Goal: Answer question/provide support

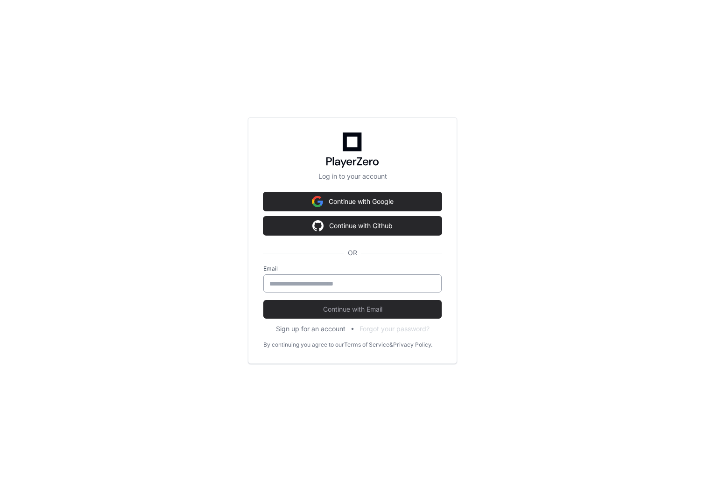
click at [324, 282] on input "email" at bounding box center [352, 283] width 166 height 9
type input "**********"
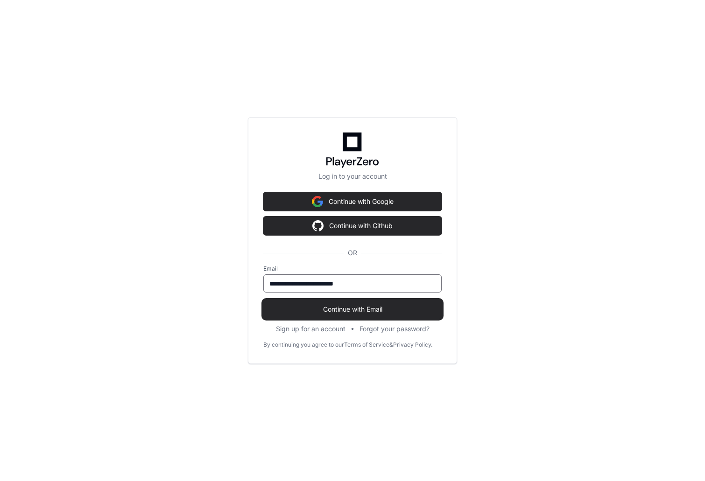
click at [350, 309] on span "Continue with Email" at bounding box center [352, 309] width 178 height 9
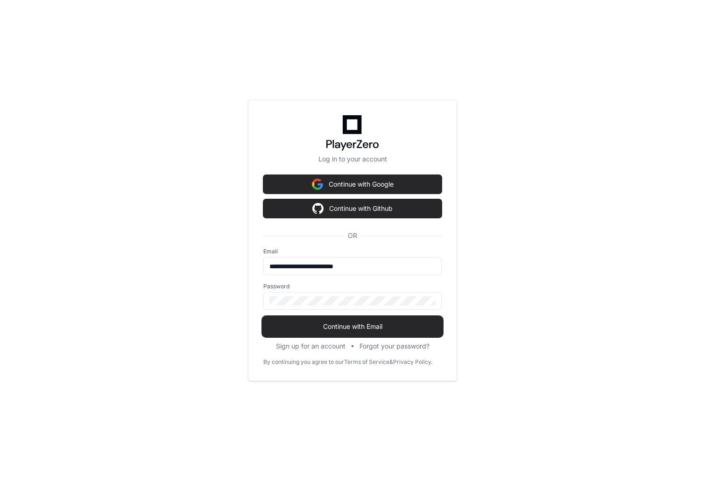
click at [345, 327] on span "Continue with Email" at bounding box center [352, 326] width 178 height 9
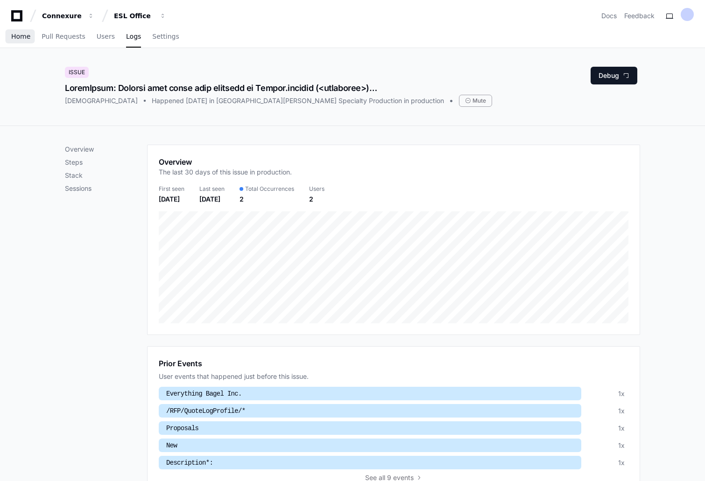
click at [15, 39] on span "Home" at bounding box center [20, 37] width 19 height 6
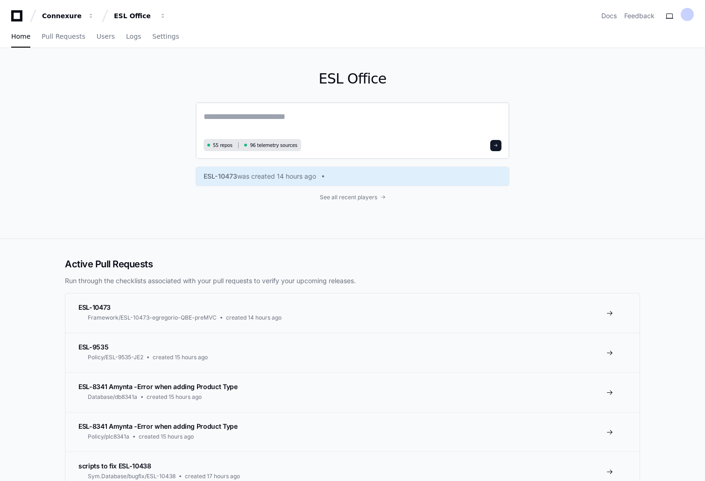
click at [251, 115] on textarea at bounding box center [352, 123] width 298 height 26
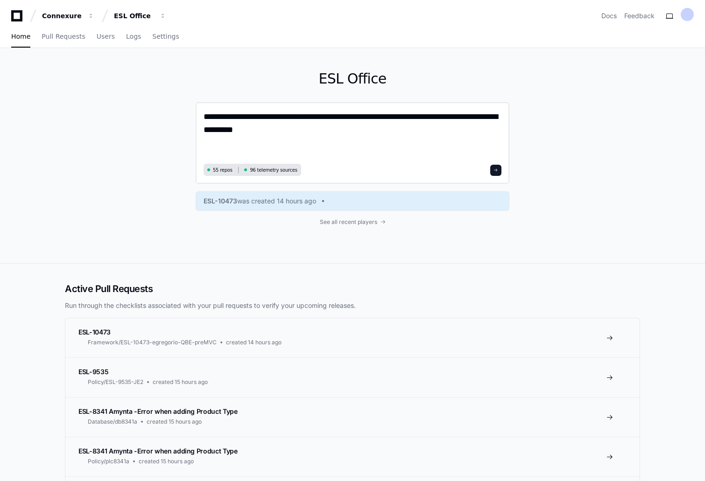
paste textarea "**********"
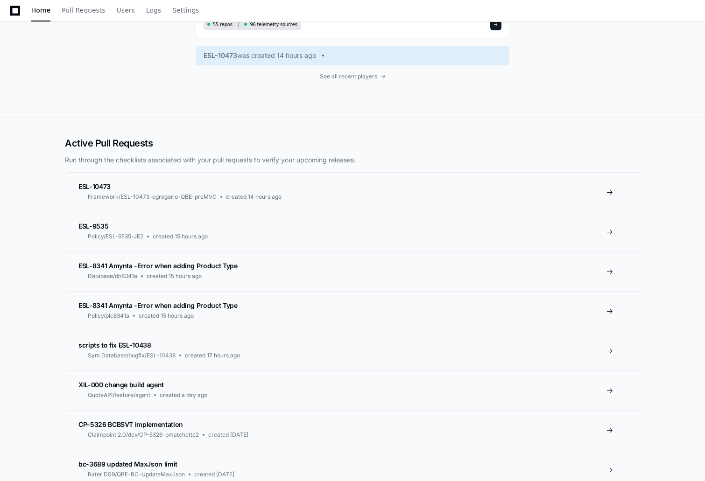
scroll to position [840, 0]
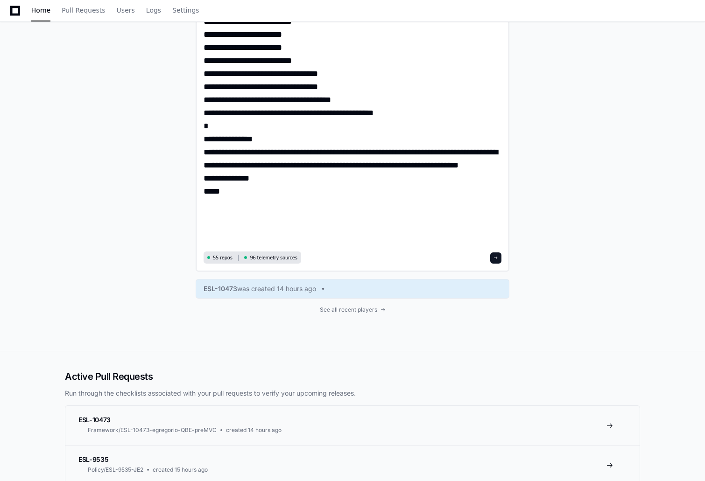
paste textarea "**********"
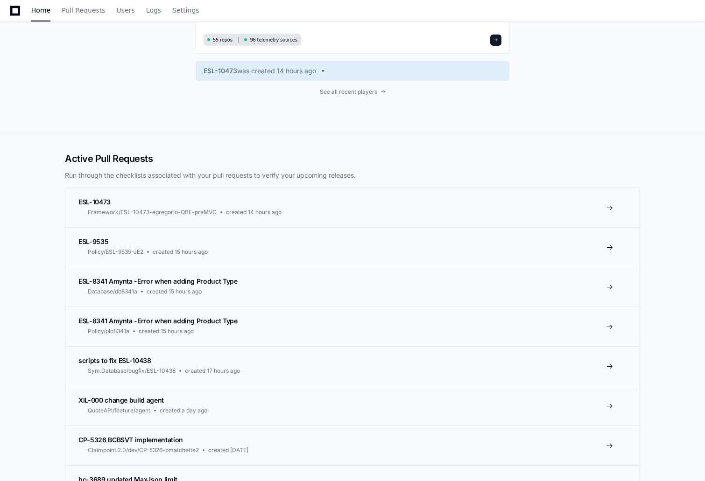
scroll to position [6752, 0]
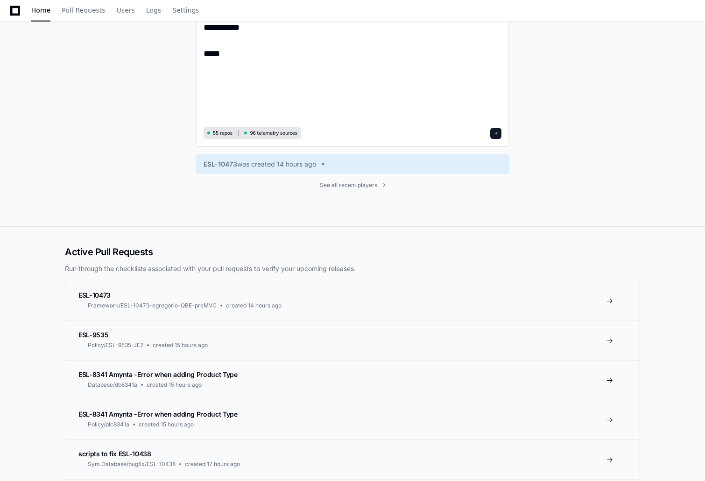
type textarea "**********"
click at [495, 134] on span at bounding box center [495, 133] width 5 height 5
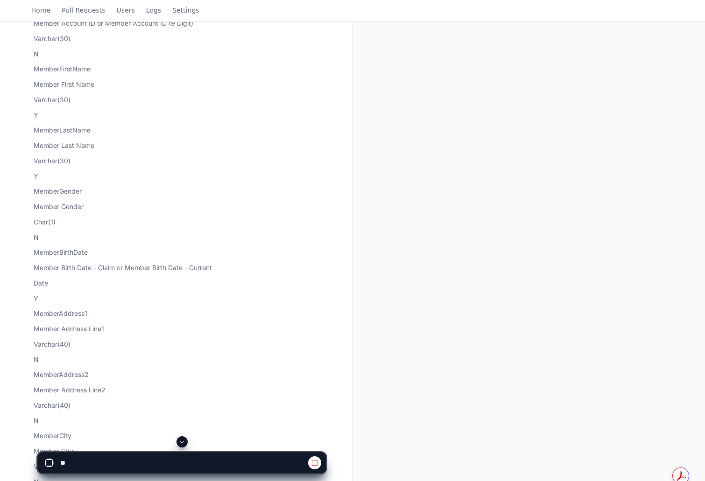
scroll to position [1586, 0]
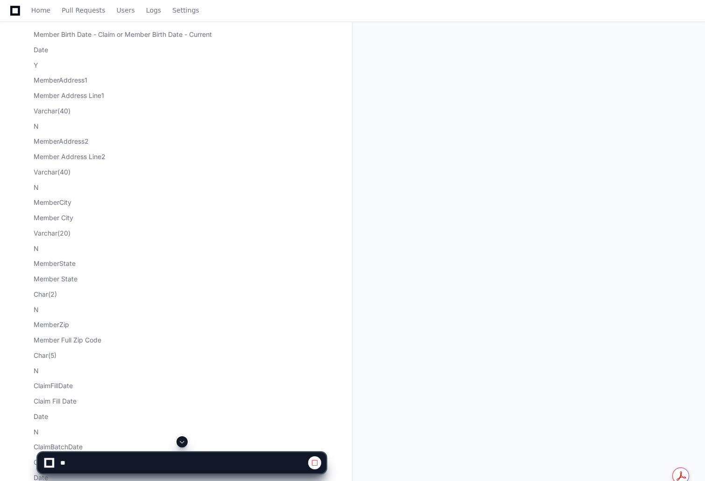
click at [182, 440] on span at bounding box center [181, 441] width 7 height 7
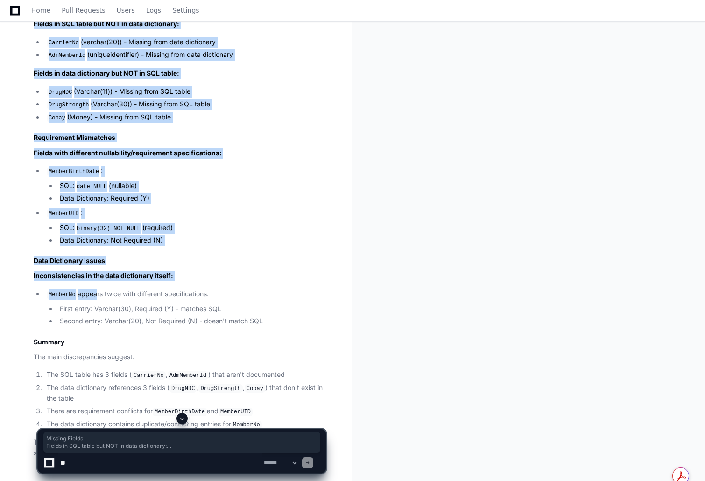
scroll to position [4258, 0]
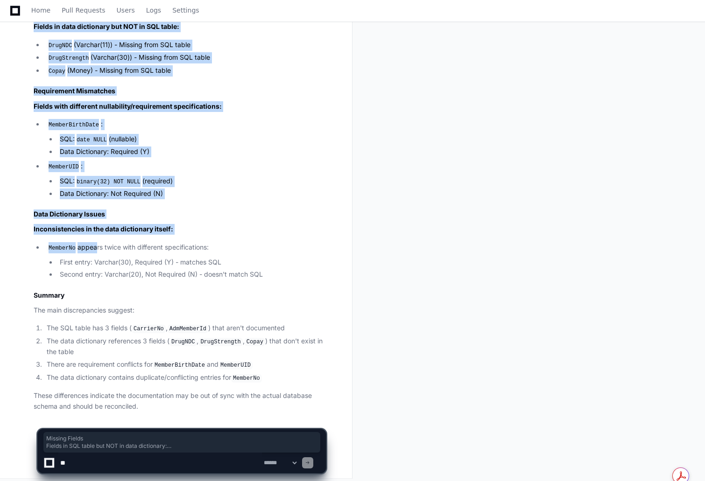
drag, startPoint x: 34, startPoint y: 148, endPoint x: 91, endPoint y: 247, distance: 114.4
click at [91, 247] on article "Looking at the SQL table definition versus the data dictionary, I can identify …" at bounding box center [180, 169] width 292 height 486
click at [220, 189] on li "Data Dictionary: Not Required (N)" at bounding box center [191, 194] width 269 height 11
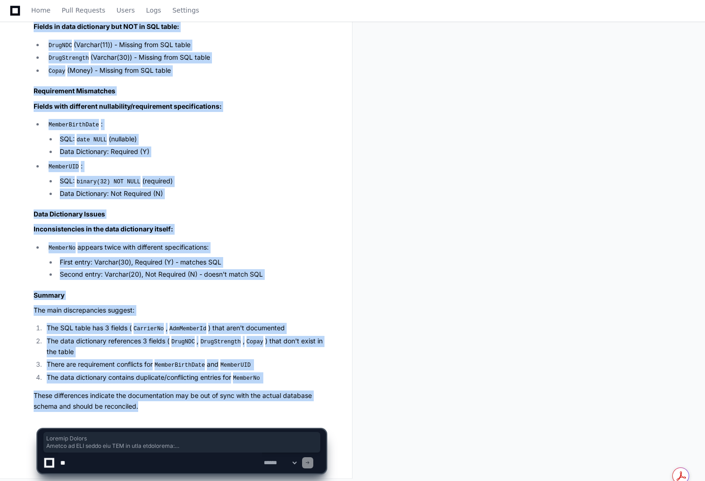
drag, startPoint x: 34, startPoint y: 147, endPoint x: 149, endPoint y: 403, distance: 280.7
click at [149, 403] on article "Looking at the SQL table definition versus the data dictionary, I can identify …" at bounding box center [180, 169] width 292 height 486
click at [270, 373] on li "The data dictionary contains duplicate/conflicting entries for MemberNo" at bounding box center [185, 377] width 282 height 11
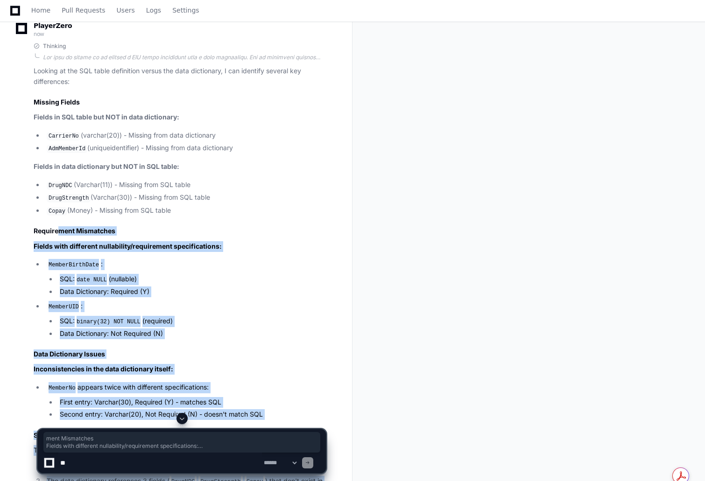
scroll to position [4072, 0]
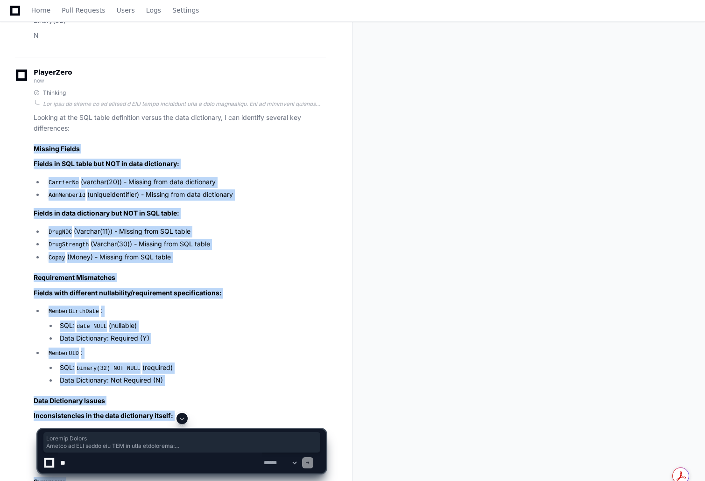
drag, startPoint x: 270, startPoint y: 373, endPoint x: 32, endPoint y: 145, distance: 329.7
click at [32, 145] on div "Thinking Looking at the SQL table definition versus the data dictionary, I can …" at bounding box center [170, 344] width 311 height 510
copy article "Missing Fields Fields in SQL table but NOT in data dictionary: CarrierNo (varch…"
